Goal: Information Seeking & Learning: Learn about a topic

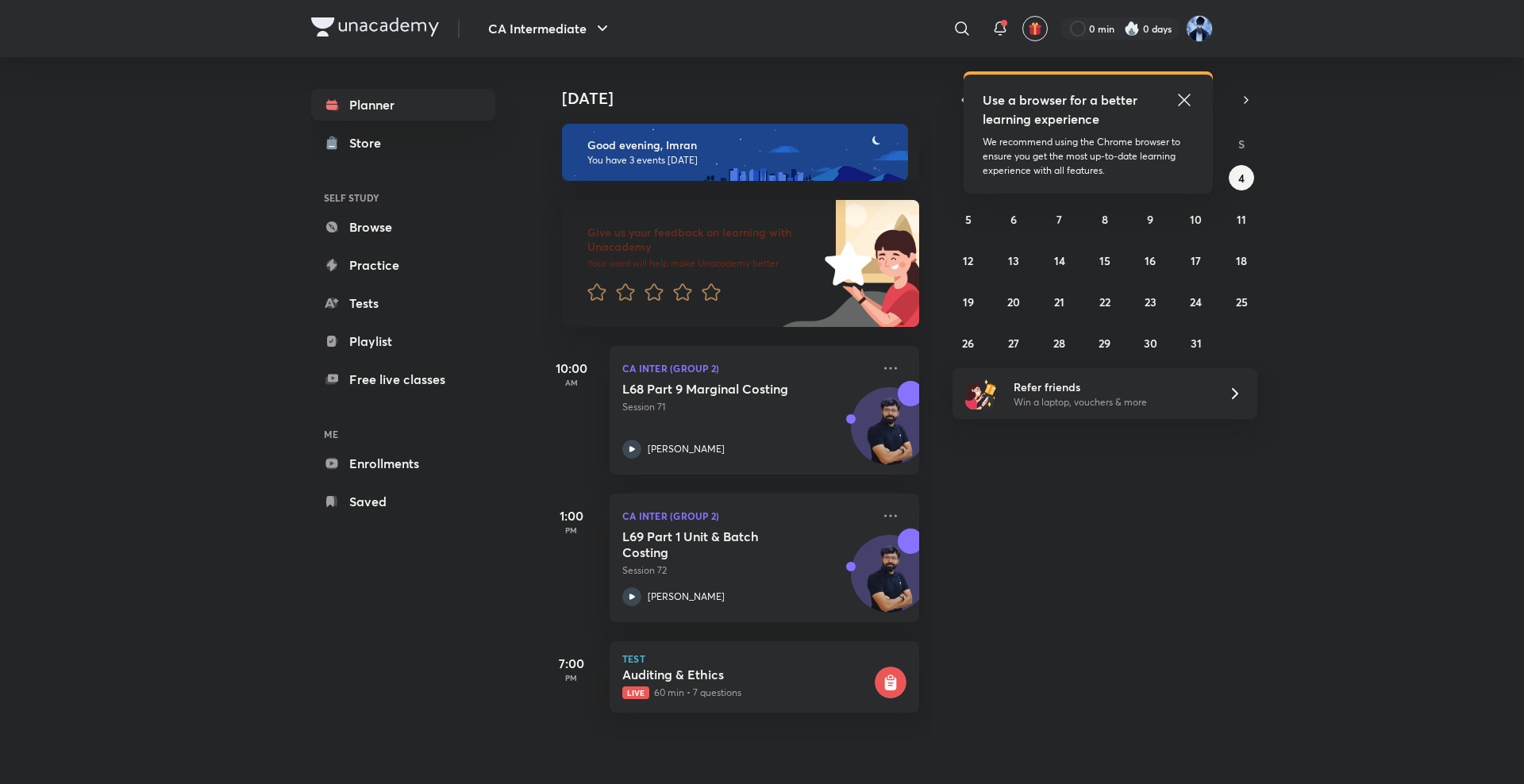
drag, startPoint x: 0, startPoint y: 0, endPoint x: 1181, endPoint y: 94, distance: 1184.7
click at [1181, 94] on icon at bounding box center [1184, 99] width 19 height 19
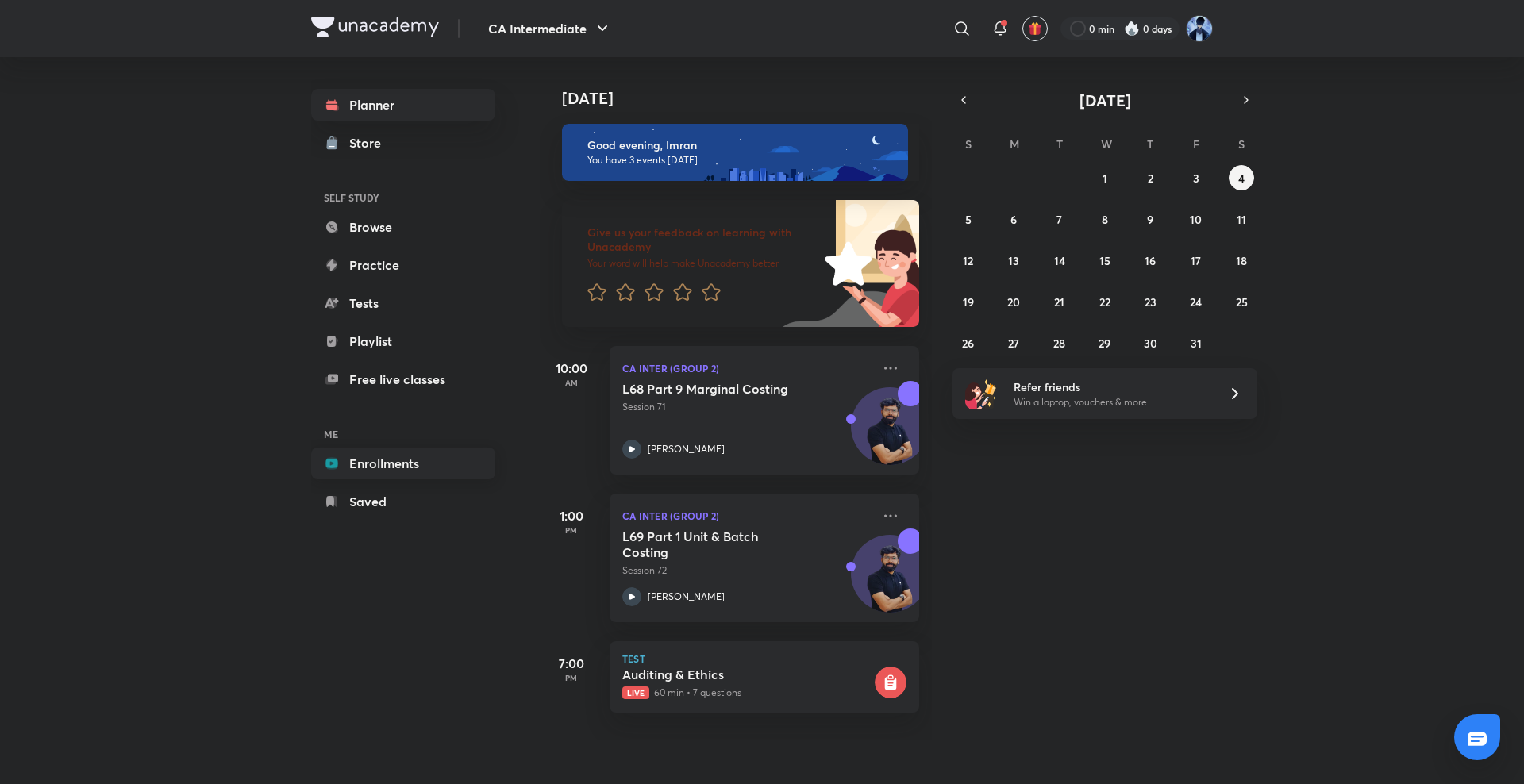
click at [387, 469] on link "Enrollments" at bounding box center [403, 463] width 185 height 31
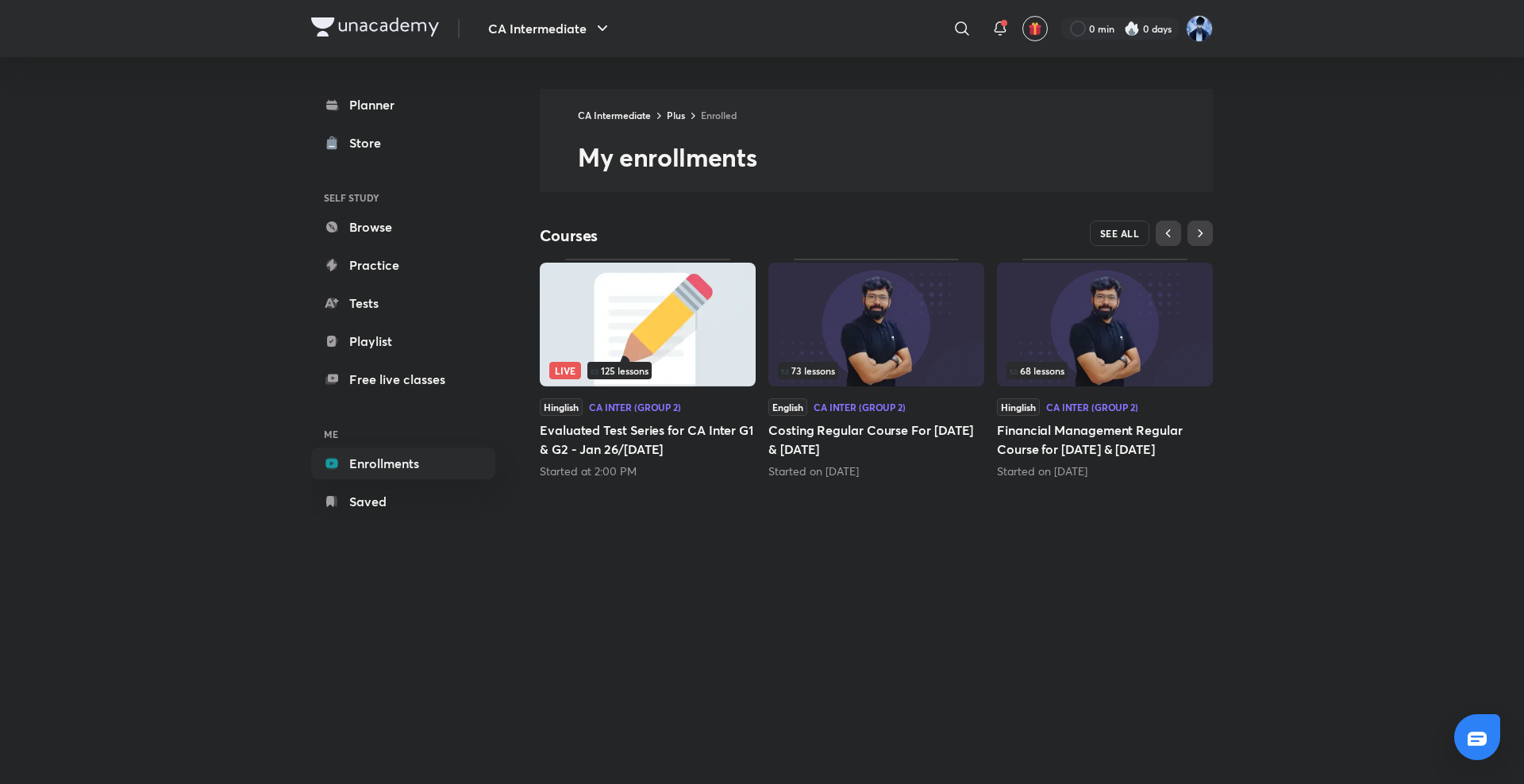
click at [1110, 237] on span "SEE ALL" at bounding box center [1120, 233] width 40 height 11
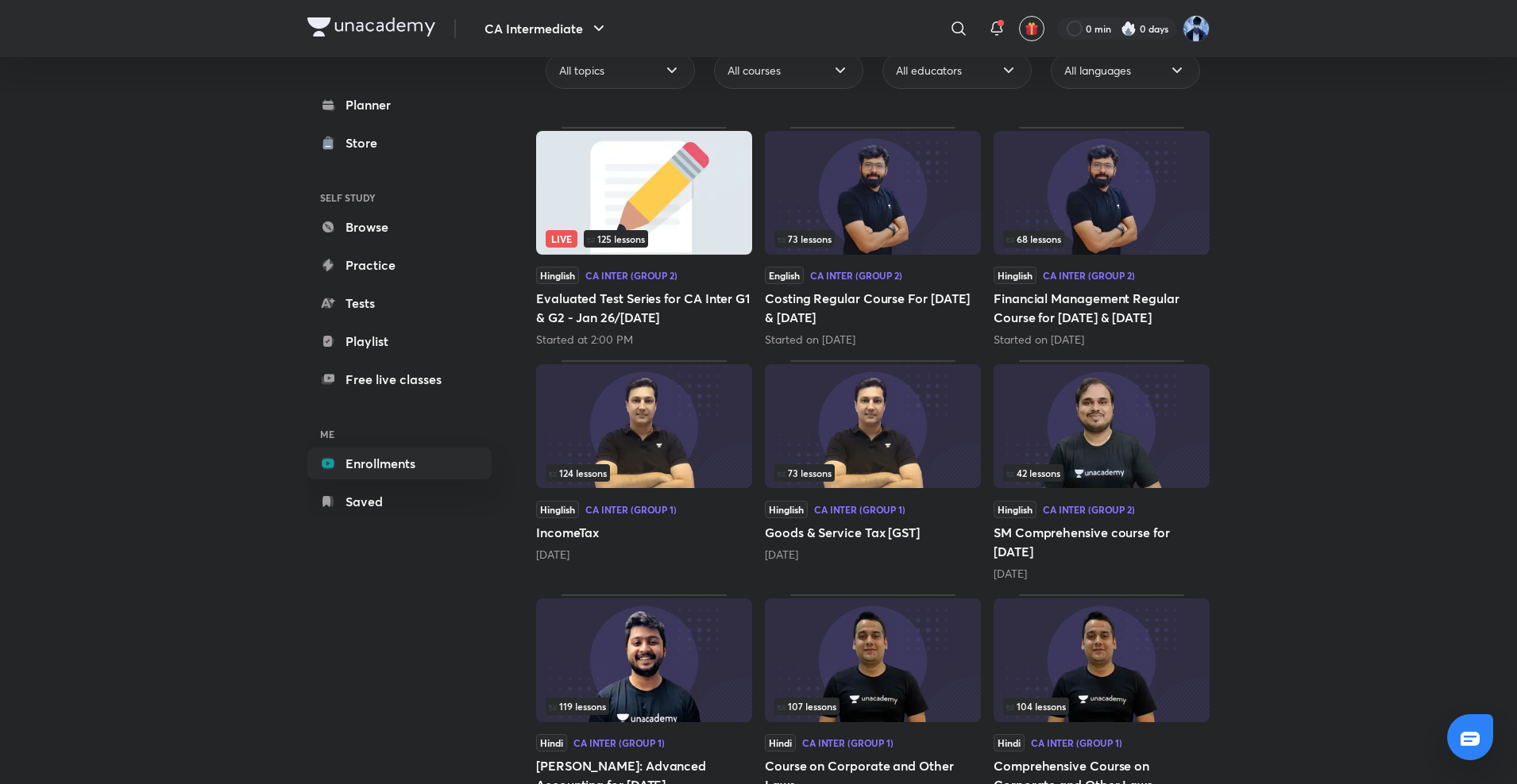
scroll to position [198, 0]
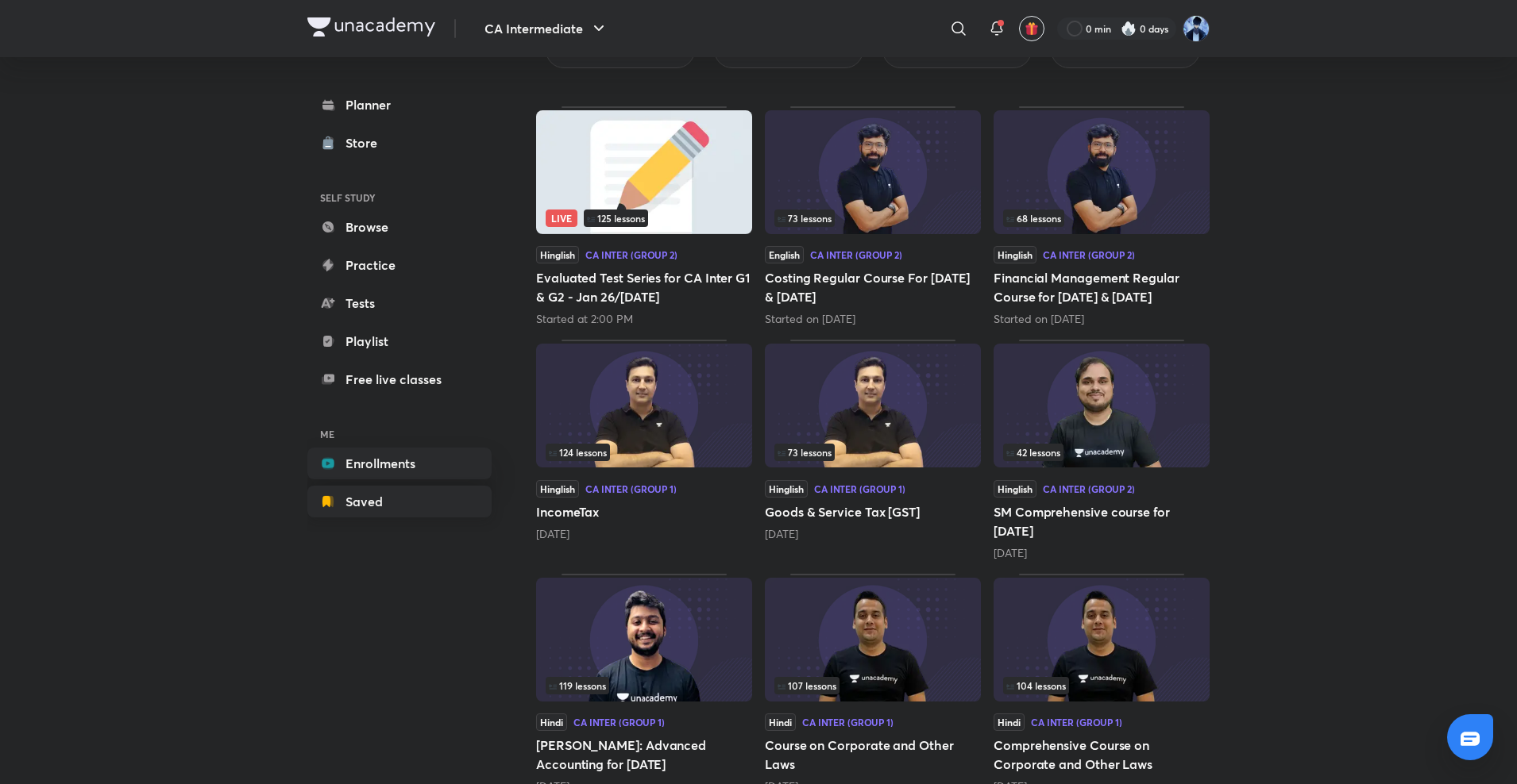
click at [379, 508] on link "Saved" at bounding box center [399, 501] width 185 height 31
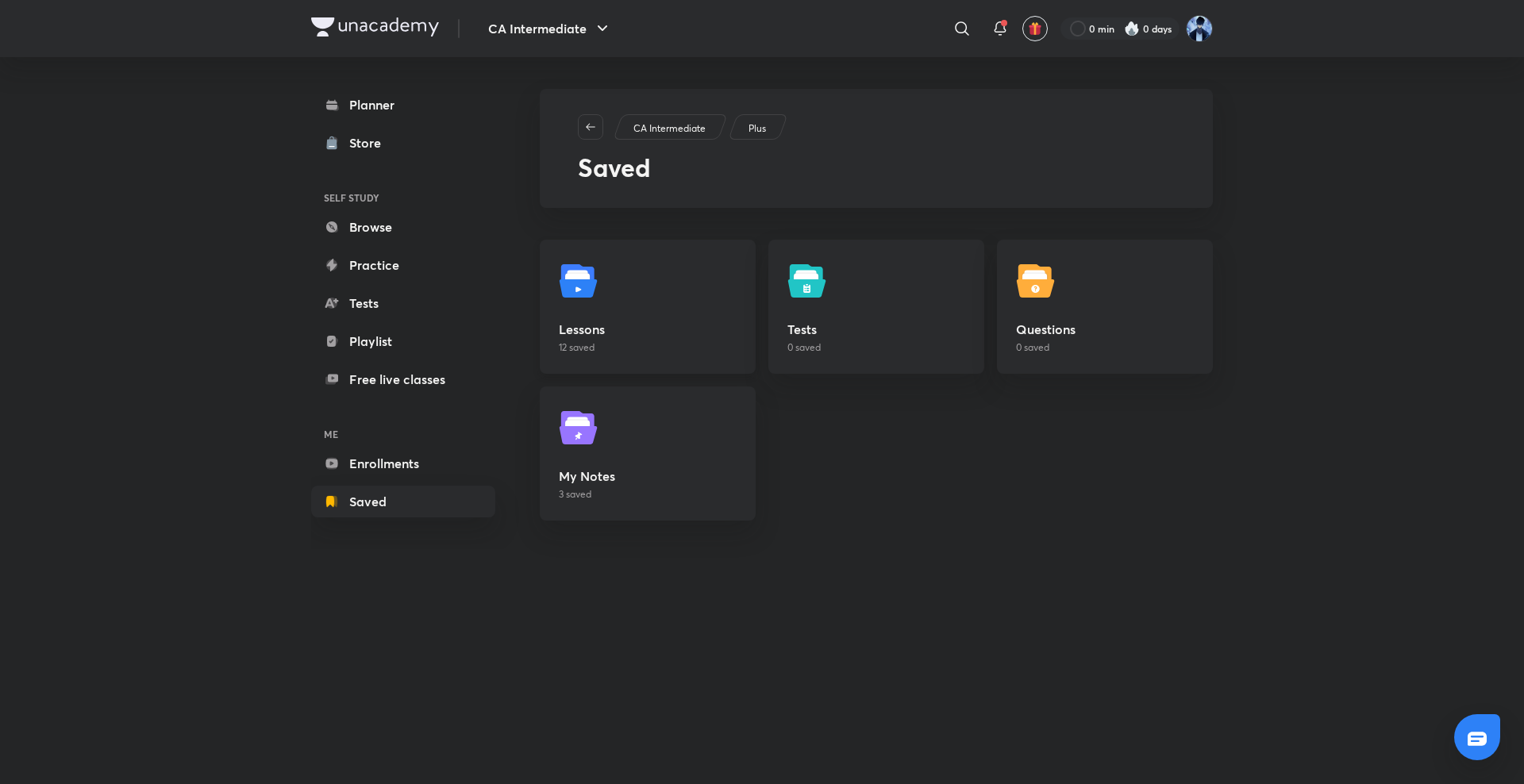
click at [685, 282] on link "Lessons 12 saved" at bounding box center [648, 307] width 216 height 134
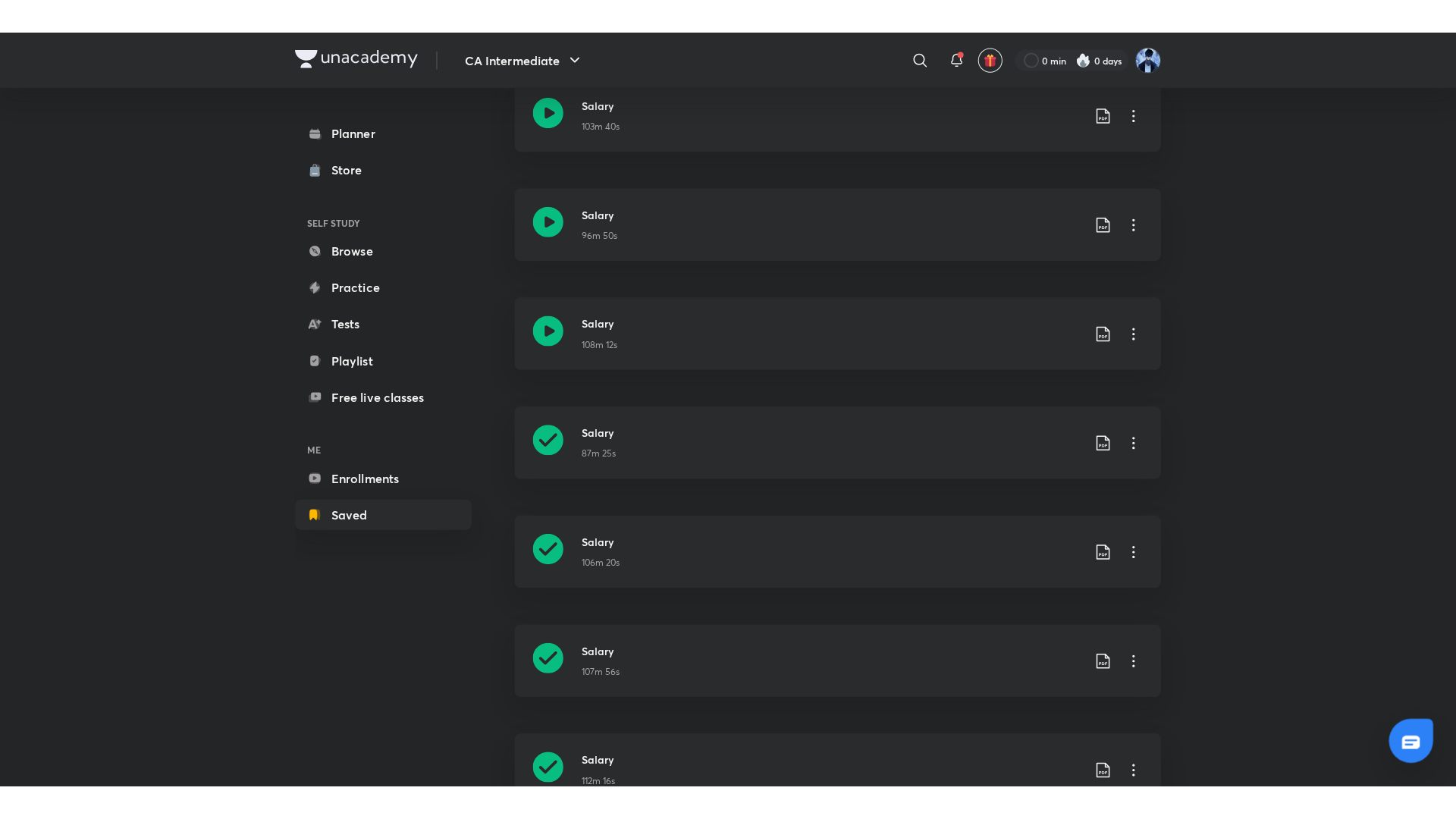
scroll to position [614, 0]
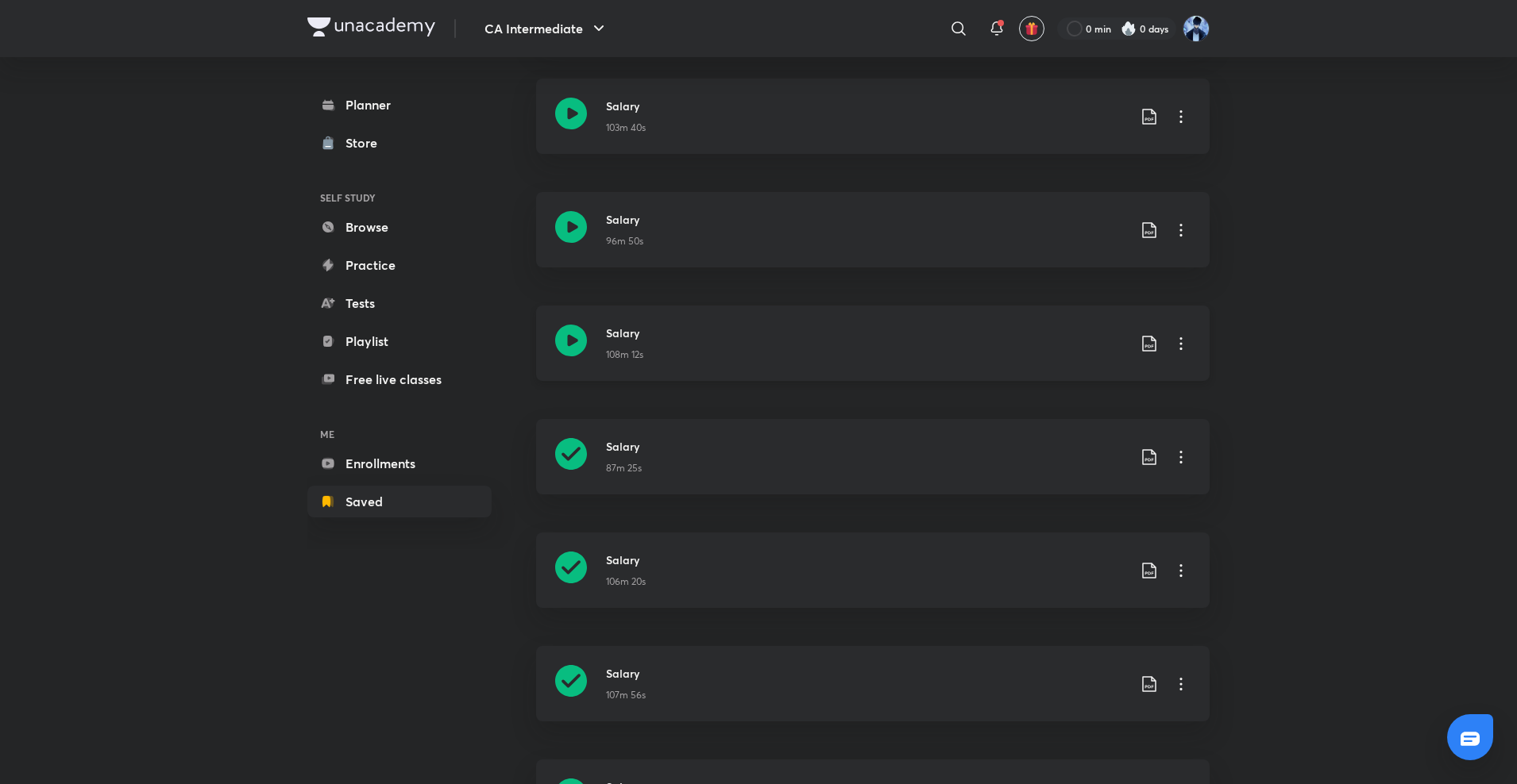
click at [573, 333] on icon at bounding box center [570, 340] width 31 height 31
